Goal: Task Accomplishment & Management: Use online tool/utility

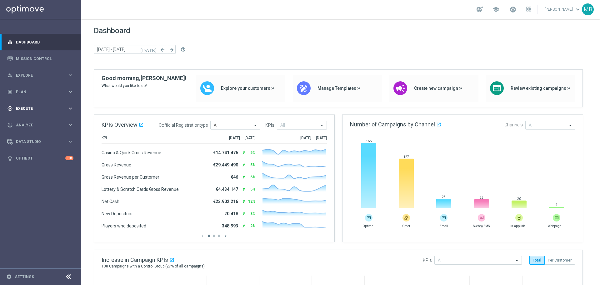
click at [38, 109] on span "Execute" at bounding box center [42, 109] width 52 height 4
click at [42, 95] on div "gps_fixed Plan keyboard_arrow_right" at bounding box center [40, 91] width 81 height 17
click at [41, 103] on link "Target Groups" at bounding box center [40, 104] width 49 height 5
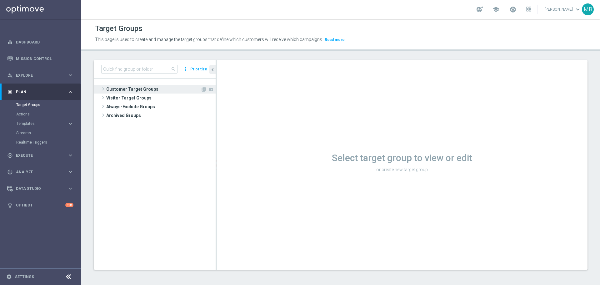
click at [105, 90] on span at bounding box center [103, 88] width 6 height 7
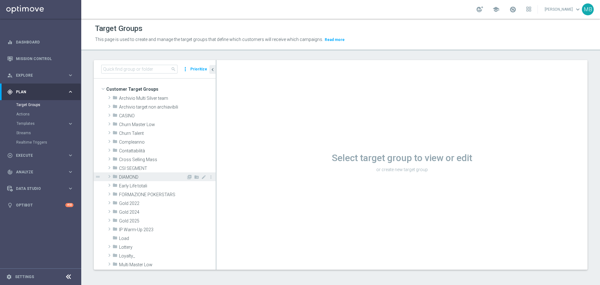
click at [132, 174] on span "DIAMOND" at bounding box center [152, 176] width 67 height 5
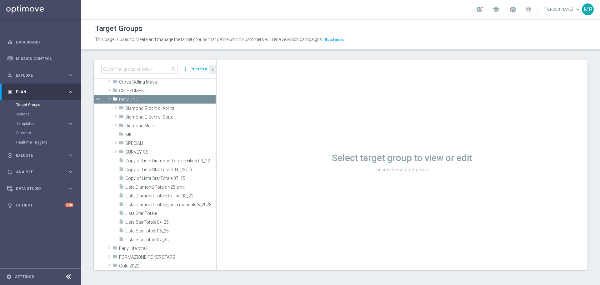
scroll to position [65, 0]
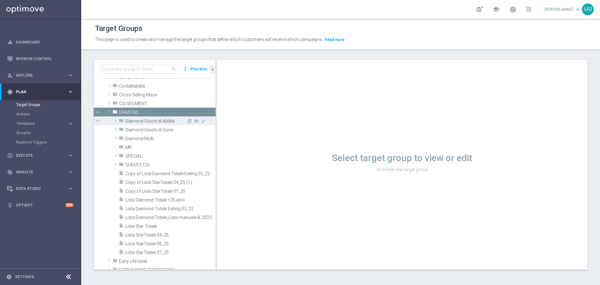
click at [116, 122] on span at bounding box center [115, 120] width 6 height 7
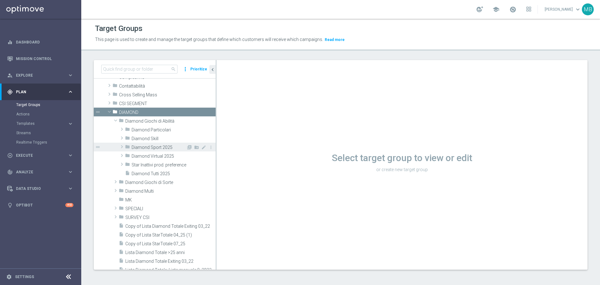
click at [126, 148] on icon "folder" at bounding box center [127, 147] width 5 height 7
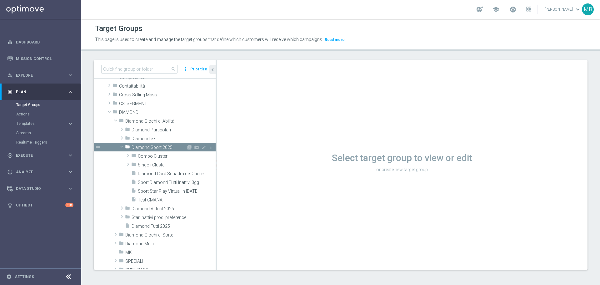
click at [122, 146] on span at bounding box center [121, 146] width 7 height 6
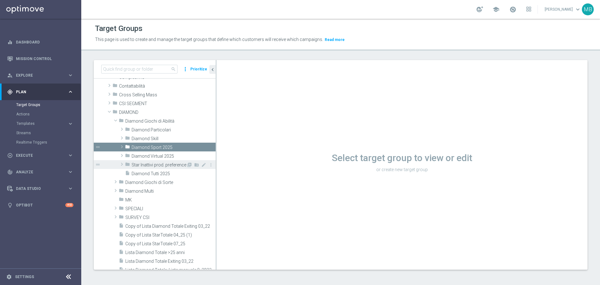
click at [123, 162] on span at bounding box center [122, 163] width 6 height 7
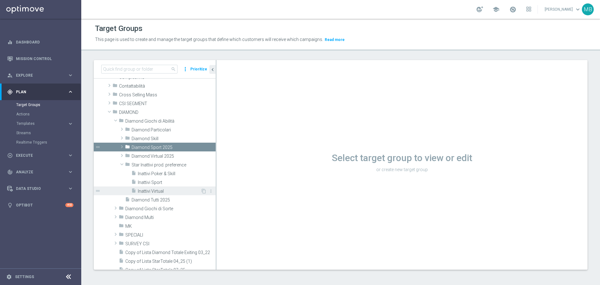
click at [176, 193] on span "Inattivi Virtual" at bounding box center [169, 190] width 63 height 5
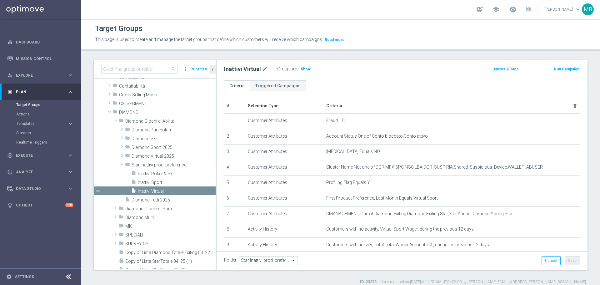
click at [303, 69] on span "Show" at bounding box center [305, 69] width 10 height 4
click at [301, 69] on span "9" at bounding box center [302, 70] width 3 height 6
click at [174, 181] on span "Inattivi Sport" at bounding box center [169, 182] width 63 height 5
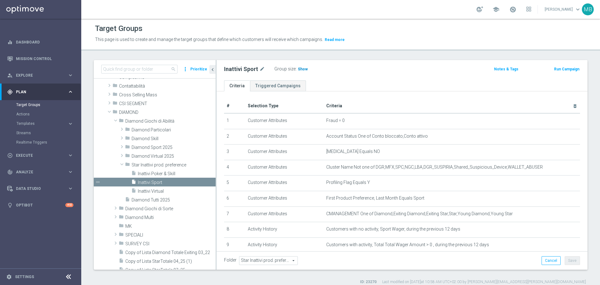
click at [303, 69] on span "Show" at bounding box center [303, 69] width 10 height 4
click at [299, 68] on span "27" at bounding box center [301, 70] width 6 height 6
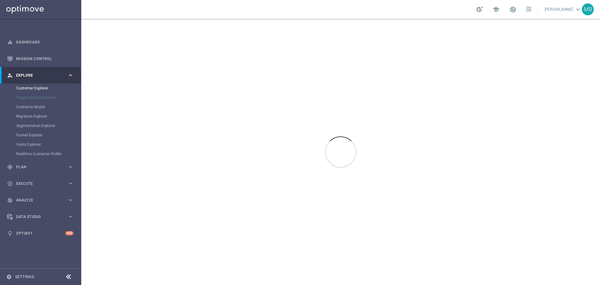
click at [349, 136] on div at bounding box center [340, 136] width 31 height 0
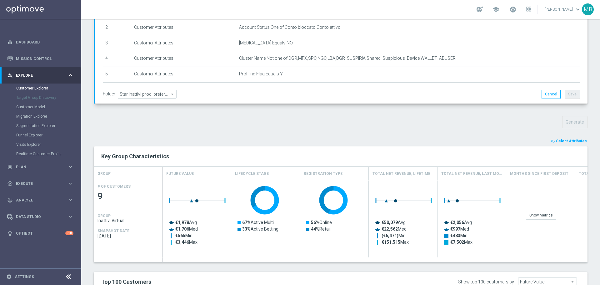
scroll to position [131, 0]
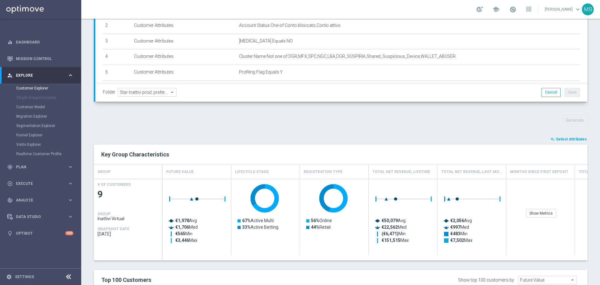
click at [570, 137] on span "Select Attributes" at bounding box center [571, 139] width 31 height 4
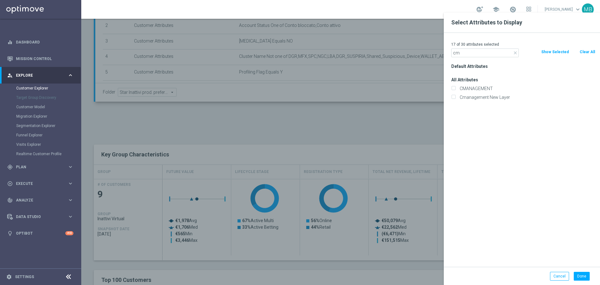
type input "cm"
click at [474, 93] on div "Cmanagement New Layer" at bounding box center [522, 97] width 153 height 9
click at [474, 89] on label "CMANAGEMENT" at bounding box center [526, 89] width 138 height 6
click at [455, 89] on input "CMANAGEMENT" at bounding box center [453, 89] width 4 height 4
checkbox input "true"
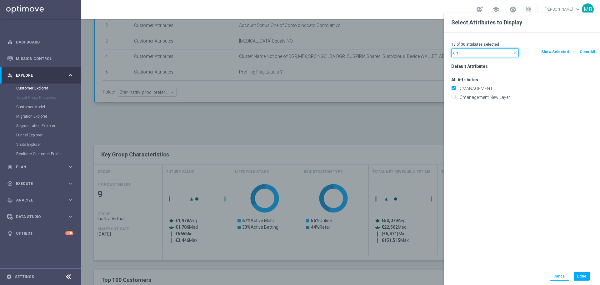
click at [492, 51] on input "cm" at bounding box center [484, 52] width 67 height 9
type input "c"
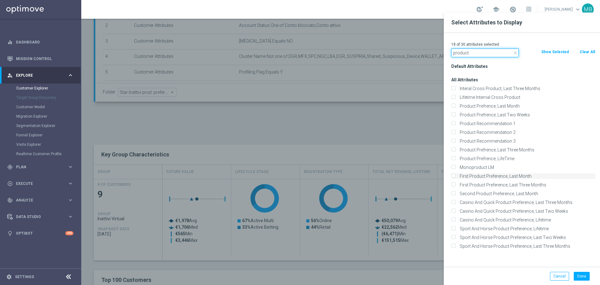
type input "product"
click at [456, 174] on div "First Product Preference, Last Month" at bounding box center [523, 176] width 144 height 6
click at [454, 176] on input "First Product Preference, Last Month" at bounding box center [453, 177] width 4 height 4
checkbox input "true"
click at [454, 181] on div "First Product Preference, Last Three Months" at bounding box center [522, 184] width 153 height 9
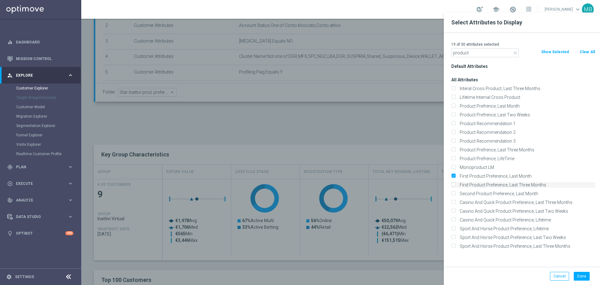
click at [457, 182] on label "First Product Preference, Last Three Months" at bounding box center [526, 185] width 138 height 6
click at [454, 183] on input "First Product Preference, Last Three Months" at bounding box center [453, 185] width 4 height 4
checkbox input "true"
click at [454, 106] on input "Product Prefrence, Last Month" at bounding box center [453, 107] width 4 height 4
checkbox input "true"
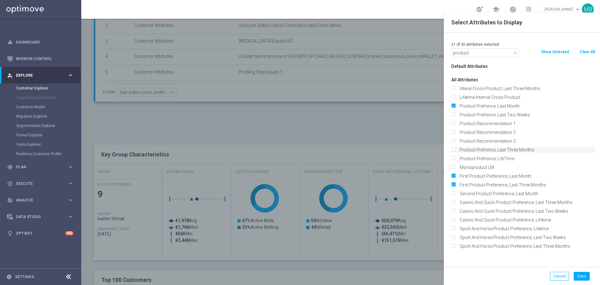
click at [454, 150] on input "Product Prefrence, Last Three Months" at bounding box center [453, 150] width 4 height 4
checkbox input "true"
click at [579, 274] on button "Done" at bounding box center [581, 275] width 16 height 9
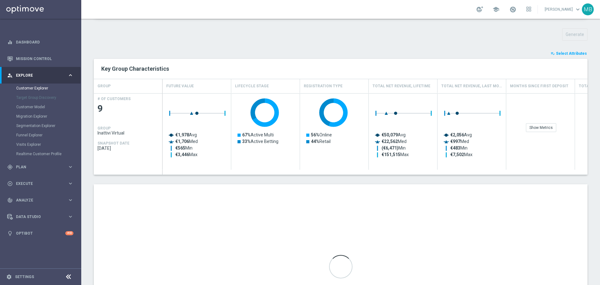
scroll to position [296, 0]
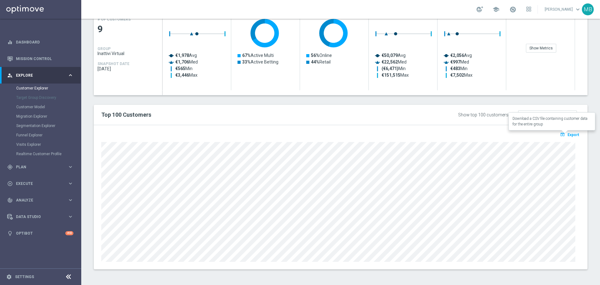
click at [567, 134] on span "Export" at bounding box center [573, 134] width 12 height 4
